Goal: Task Accomplishment & Management: Use online tool/utility

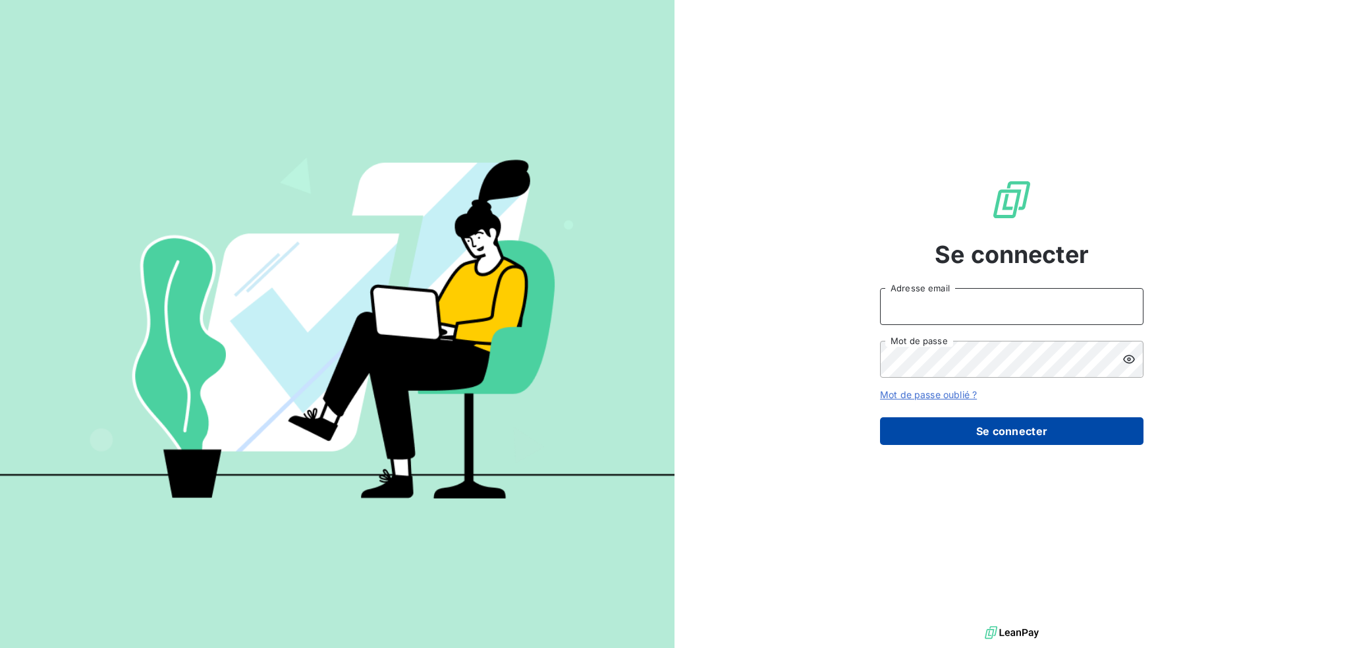
type input "[EMAIL_ADDRESS][DOMAIN_NAME]"
click at [1012, 432] on button "Se connecter" at bounding box center [1011, 431] width 263 height 28
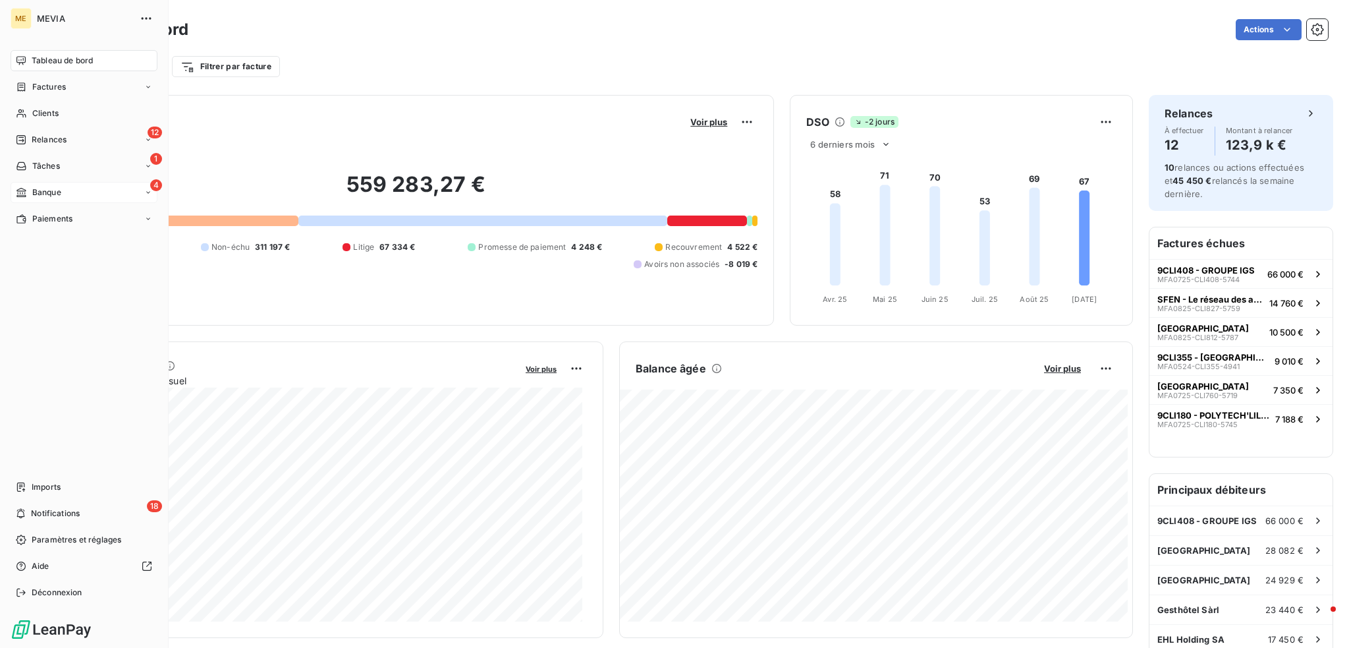
click at [37, 192] on span "Banque" at bounding box center [46, 192] width 29 height 12
click at [37, 265] on span "Opérations archivées" at bounding box center [73, 271] width 82 height 12
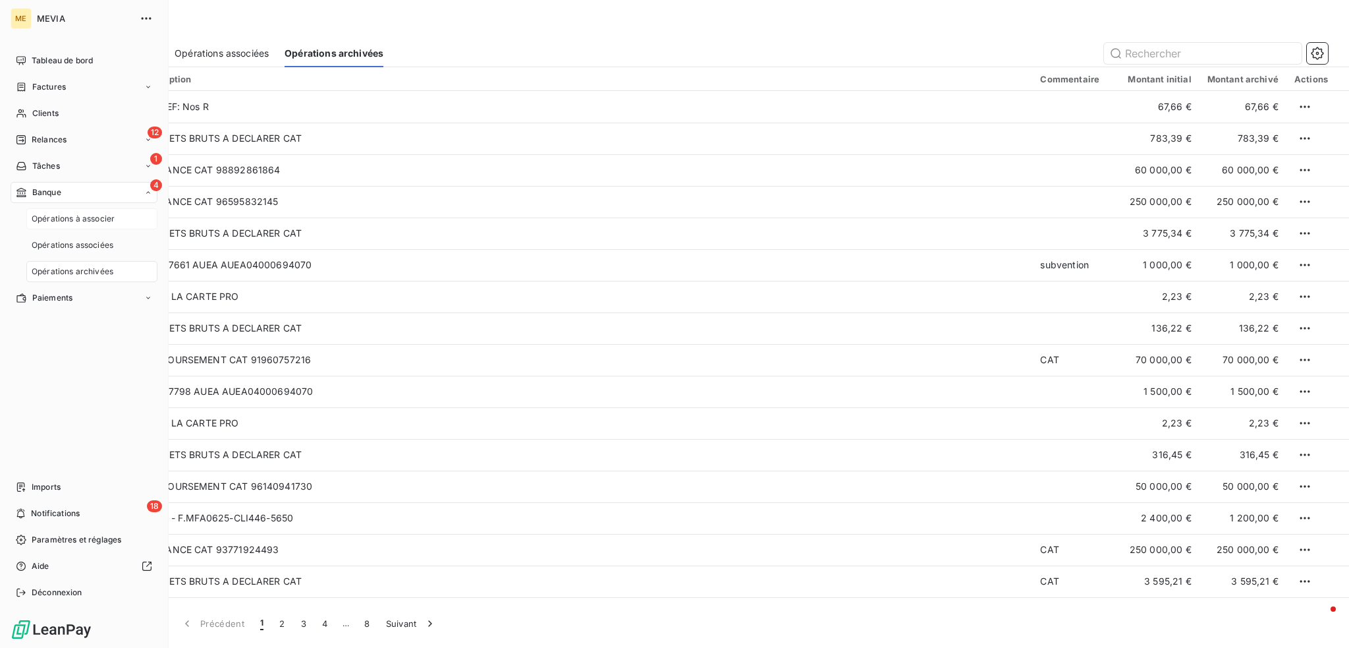
click at [51, 220] on span "Opérations à associer" at bounding box center [73, 219] width 83 height 12
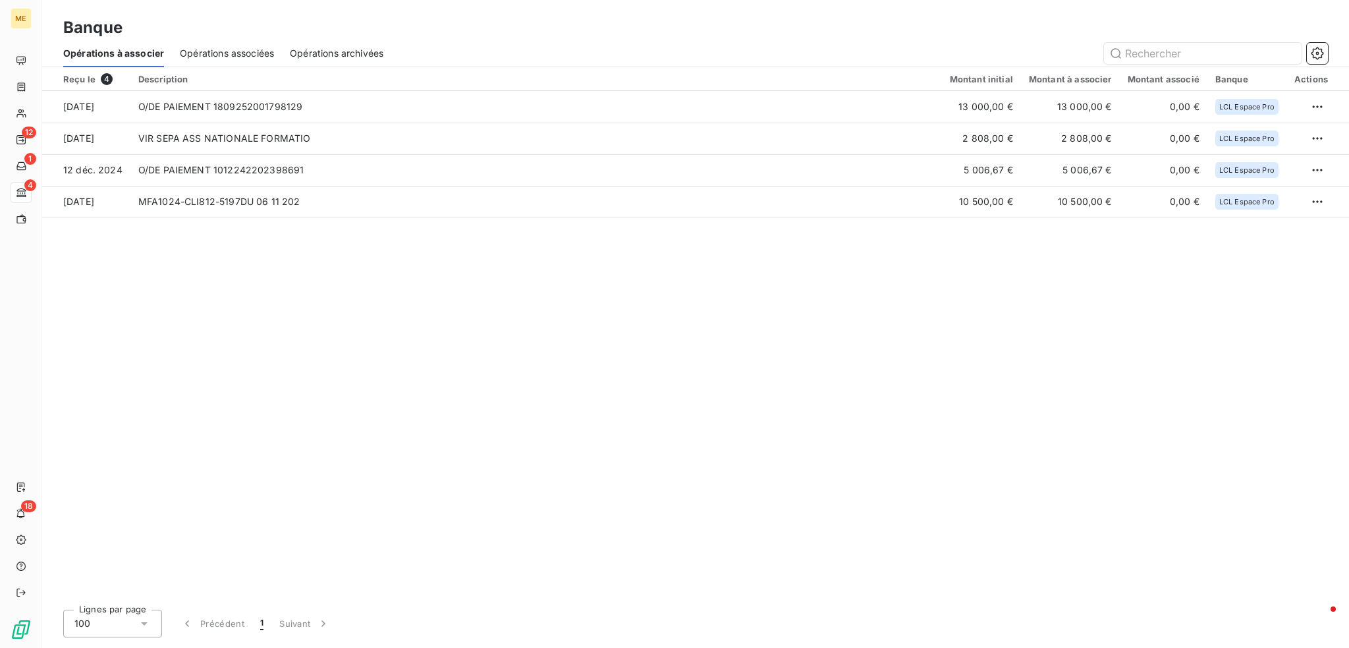
click at [374, 248] on div "Reçu le 4 Description Montant initial Montant à associer Montant associé Banque…" at bounding box center [695, 333] width 1307 height 532
drag, startPoint x: 539, startPoint y: 4, endPoint x: 528, endPoint y: 39, distance: 36.9
click at [528, 39] on div "Banque Opérations à associer Opérations associées Opérations archivées" at bounding box center [695, 33] width 1307 height 67
click at [234, 55] on span "Opérations associées" at bounding box center [227, 53] width 94 height 13
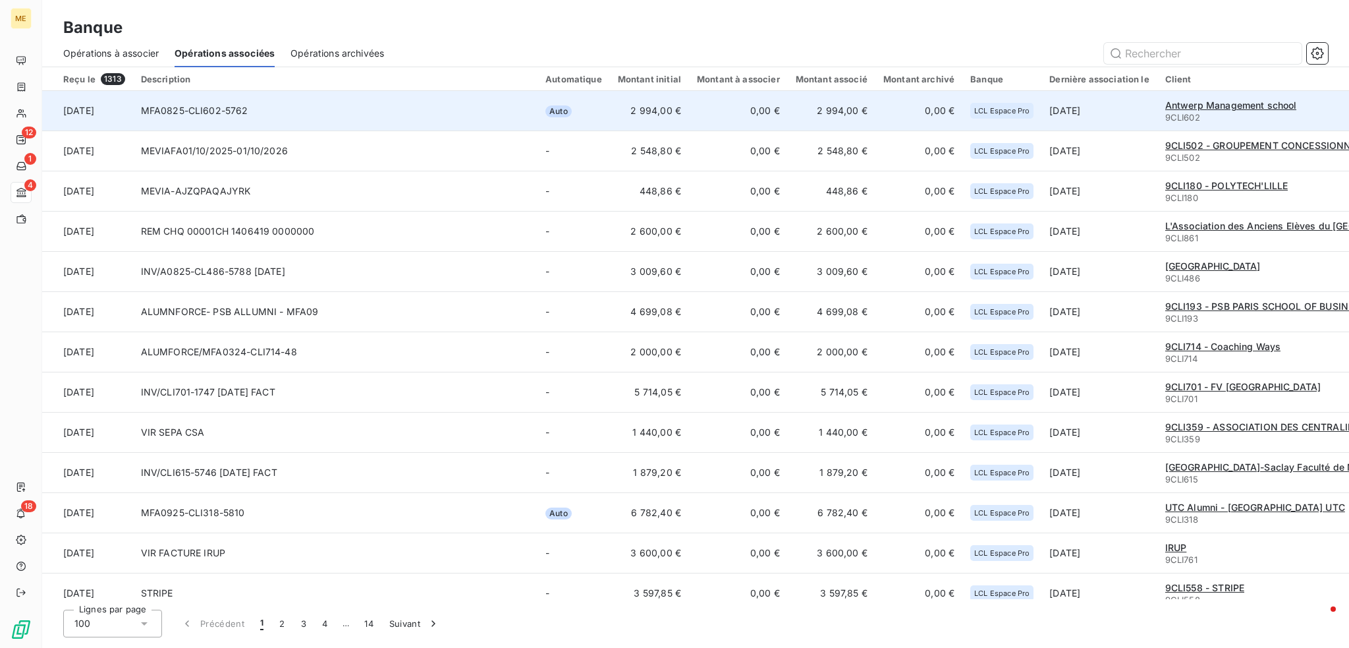
click at [485, 110] on td "MFA0825-CLI602-5762" at bounding box center [335, 111] width 404 height 40
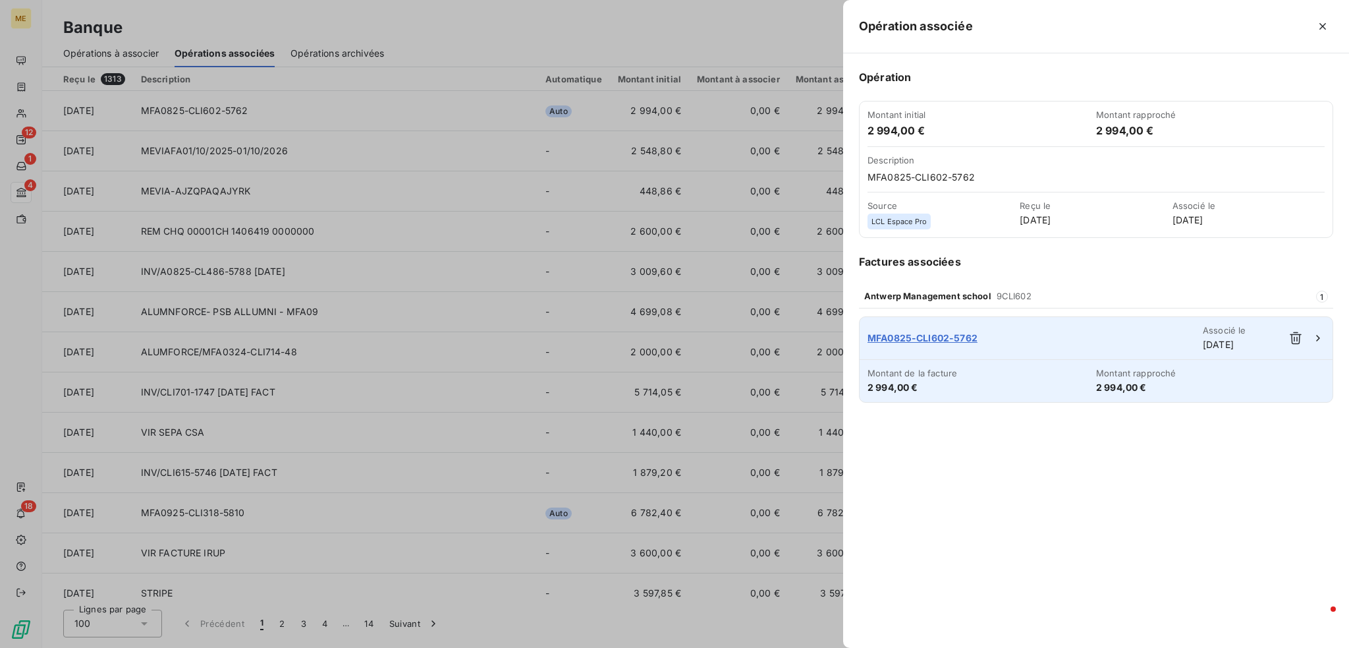
click at [875, 339] on span "MFA0825-CLI602-5762" at bounding box center [1035, 337] width 335 height 13
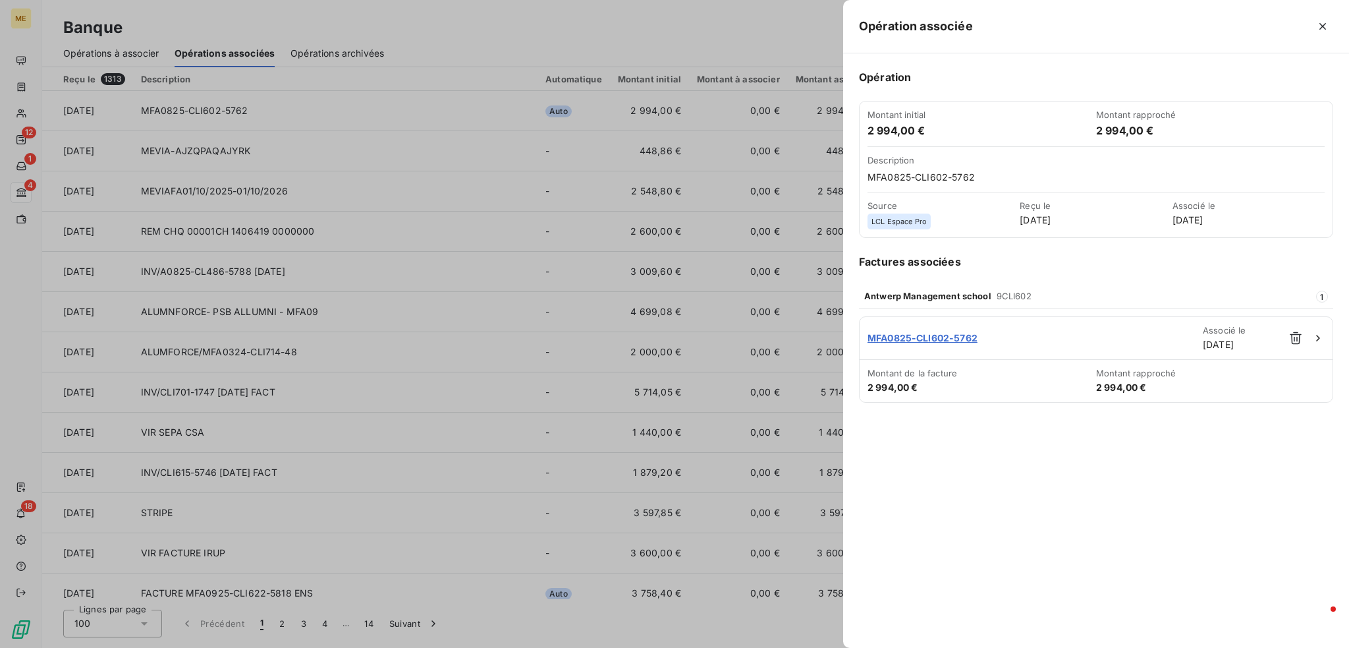
click at [628, 66] on div at bounding box center [674, 324] width 1349 height 648
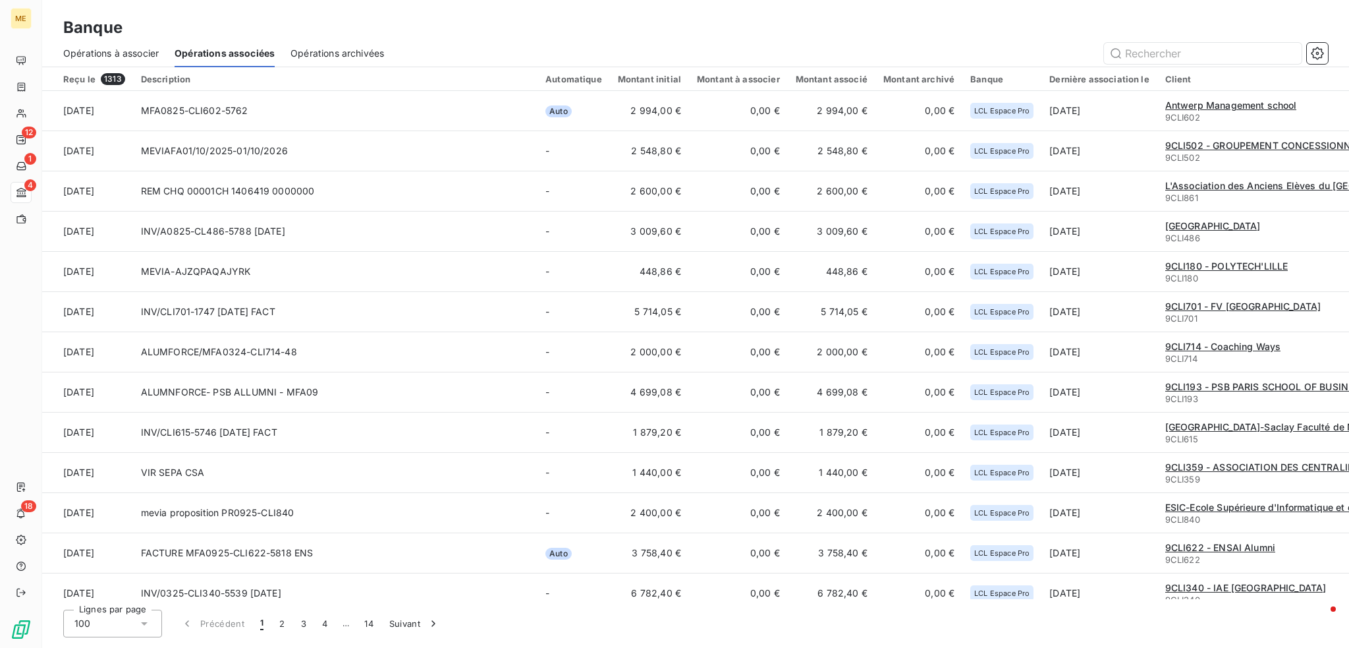
click at [137, 50] on span "Opérations à associer" at bounding box center [111, 53] width 96 height 13
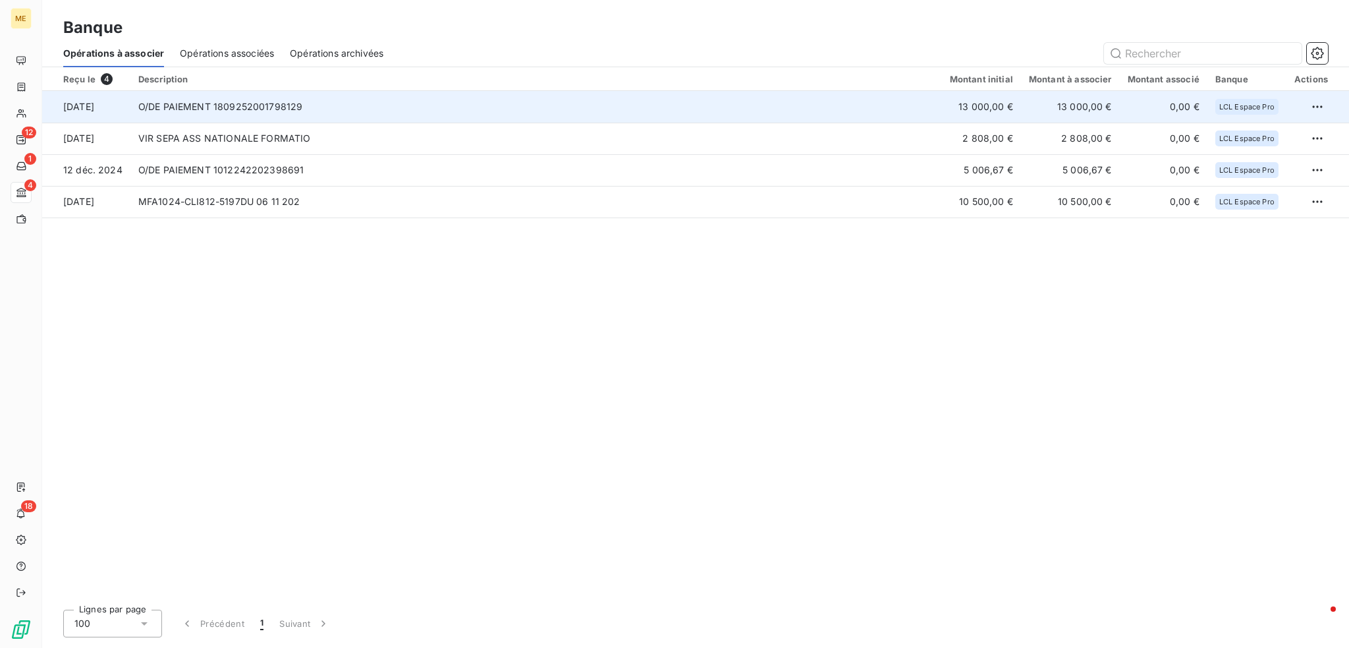
click at [874, 110] on td "O/DE PAIEMENT 1809252001798129" at bounding box center [536, 107] width 812 height 32
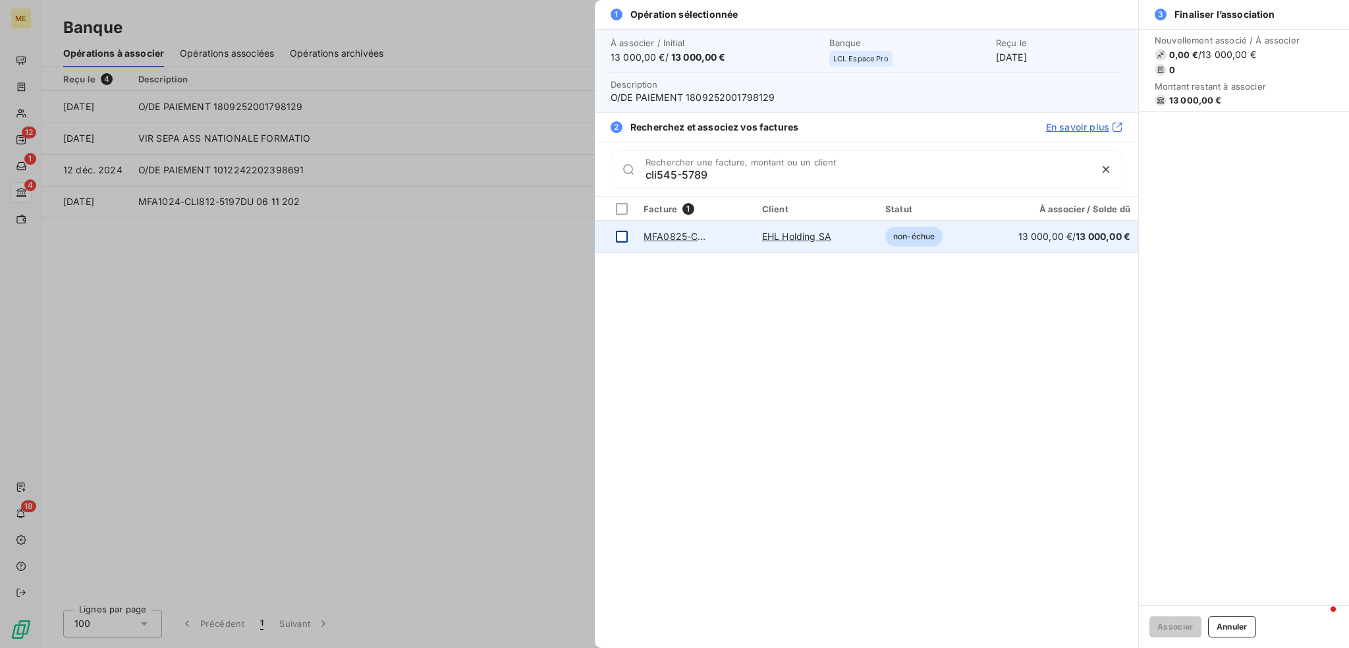
type input "cli545-5789"
click at [615, 233] on td at bounding box center [615, 237] width 41 height 32
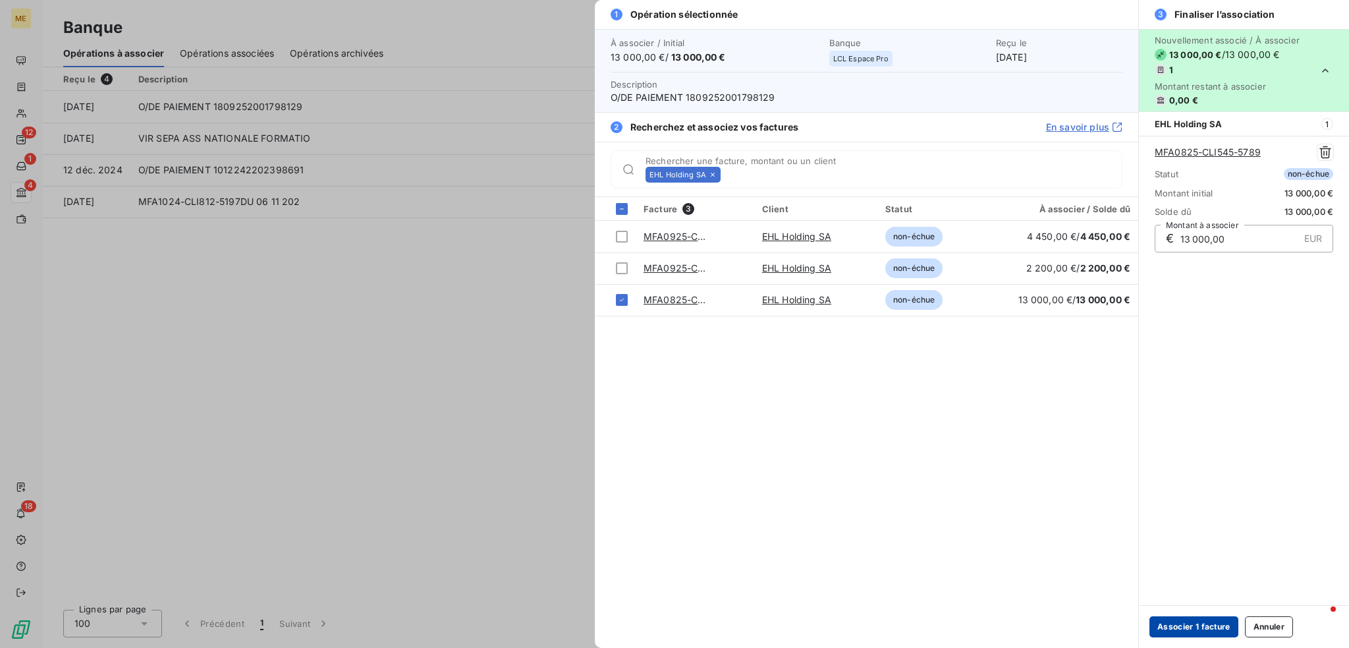
click at [1171, 623] on button "Associer 1 facture" at bounding box center [1193, 626] width 89 height 21
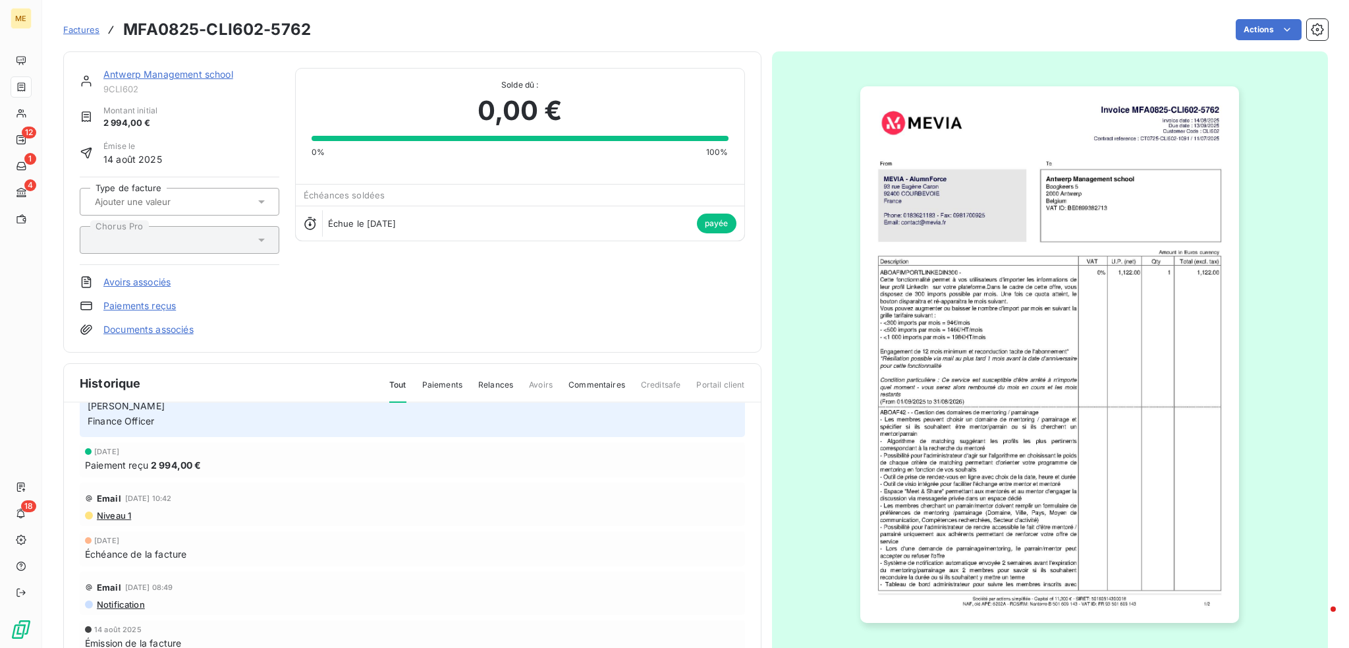
click at [1114, 335] on img "button" at bounding box center [1049, 354] width 379 height 536
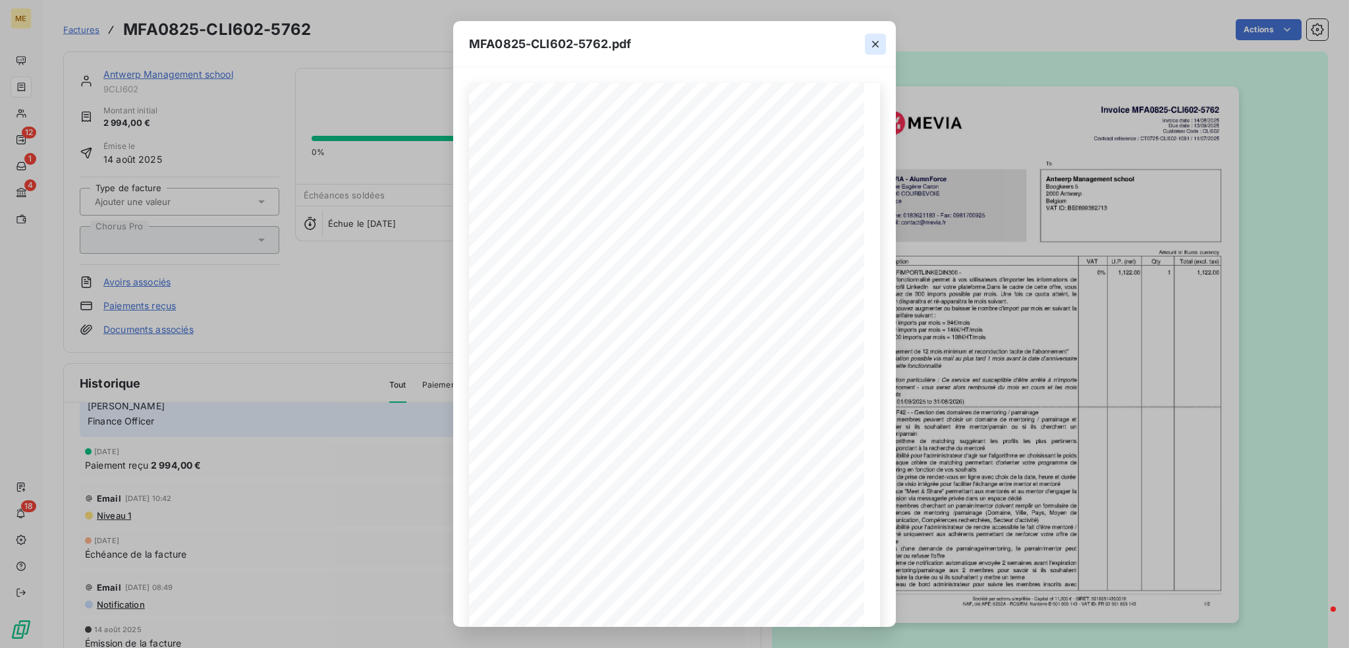
click at [869, 47] on icon "button" at bounding box center [875, 44] width 13 height 13
